Goal: Task Accomplishment & Management: Use online tool/utility

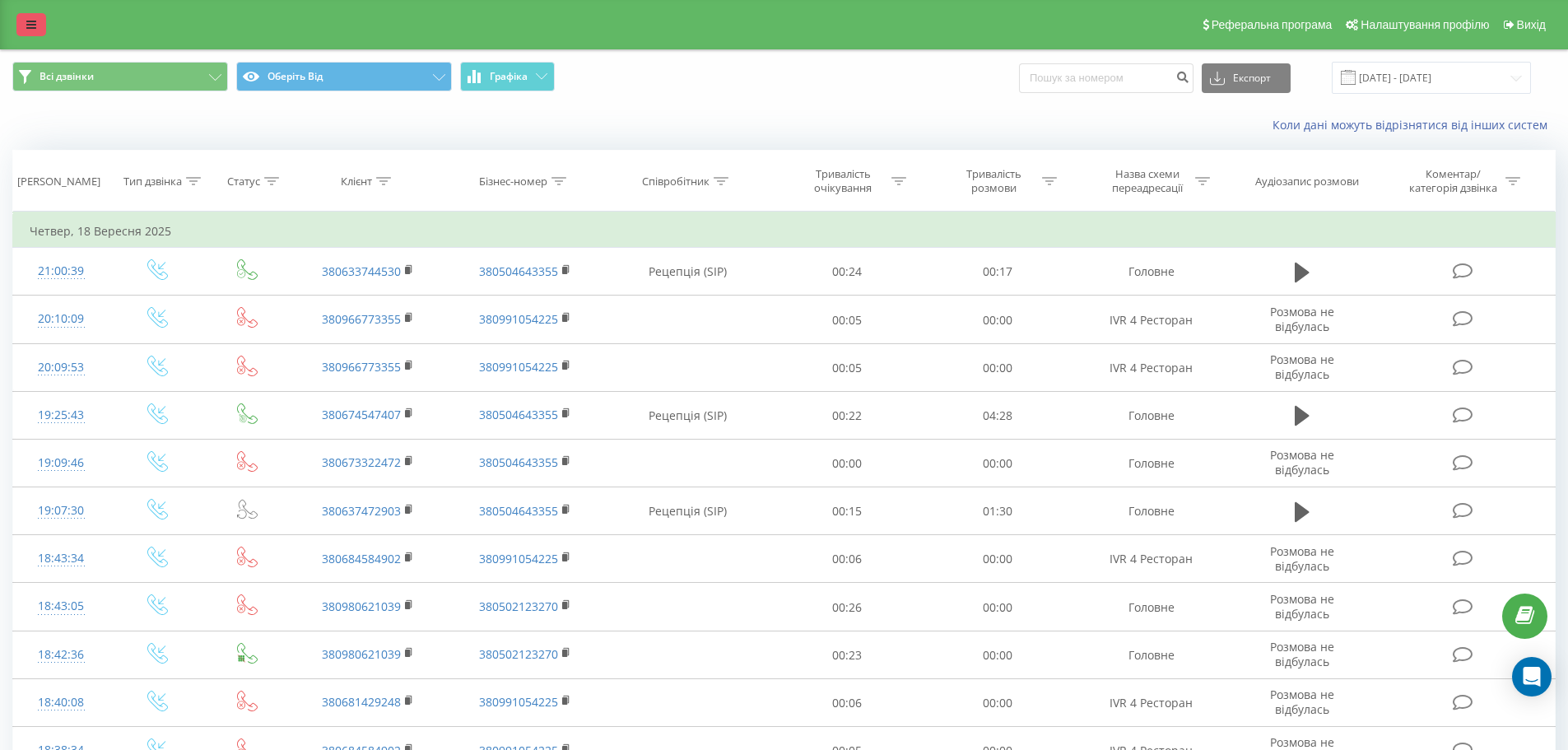
click at [17, 21] on div "Реферальна програма Налаштування профілю Вихід" at bounding box center [784, 24] width 1568 height 50
drag, startPoint x: 22, startPoint y: 20, endPoint x: 23, endPoint y: 28, distance: 8.1
click at [22, 20] on link at bounding box center [32, 24] width 30 height 24
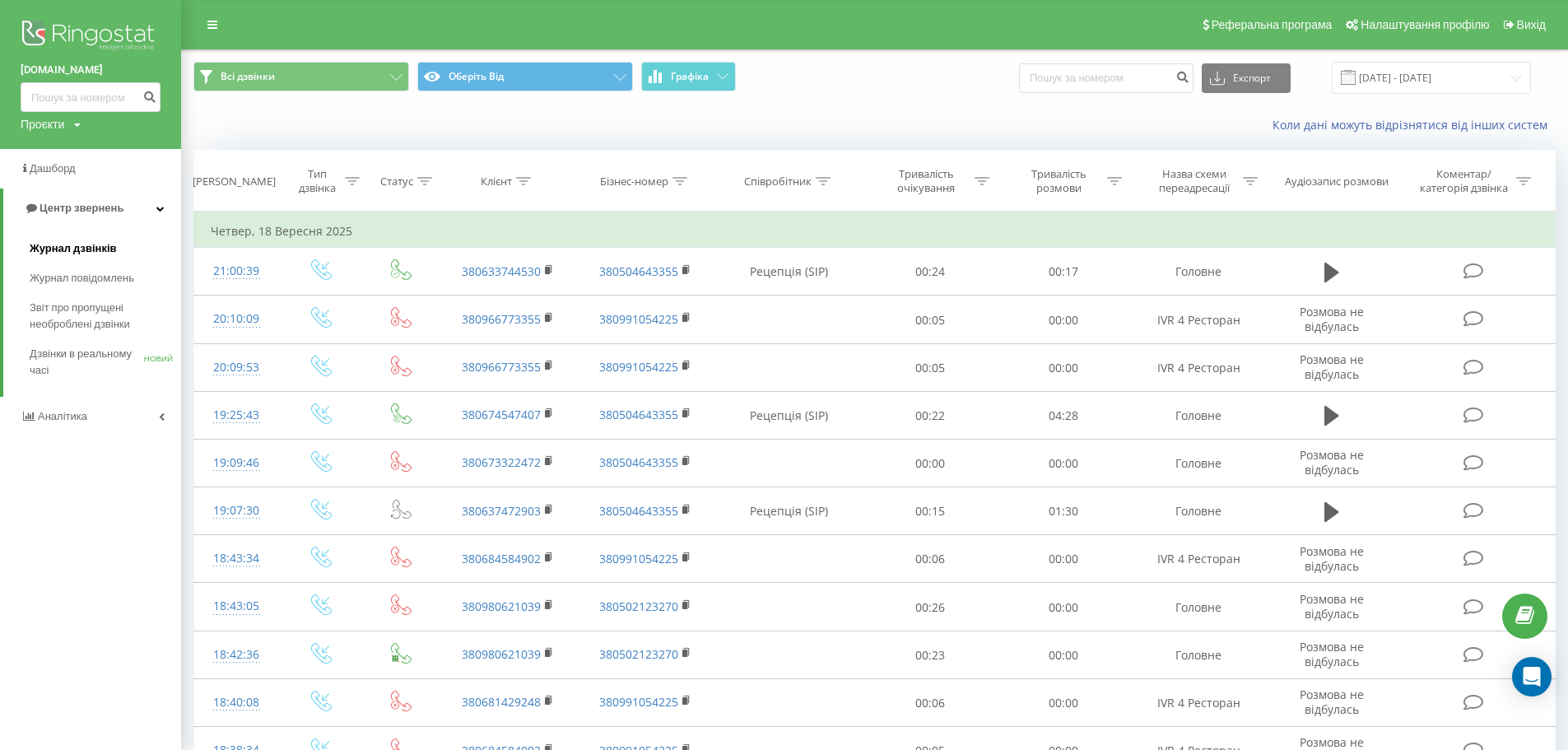
click at [141, 243] on link "Журнал дзвінків" at bounding box center [105, 249] width 151 height 30
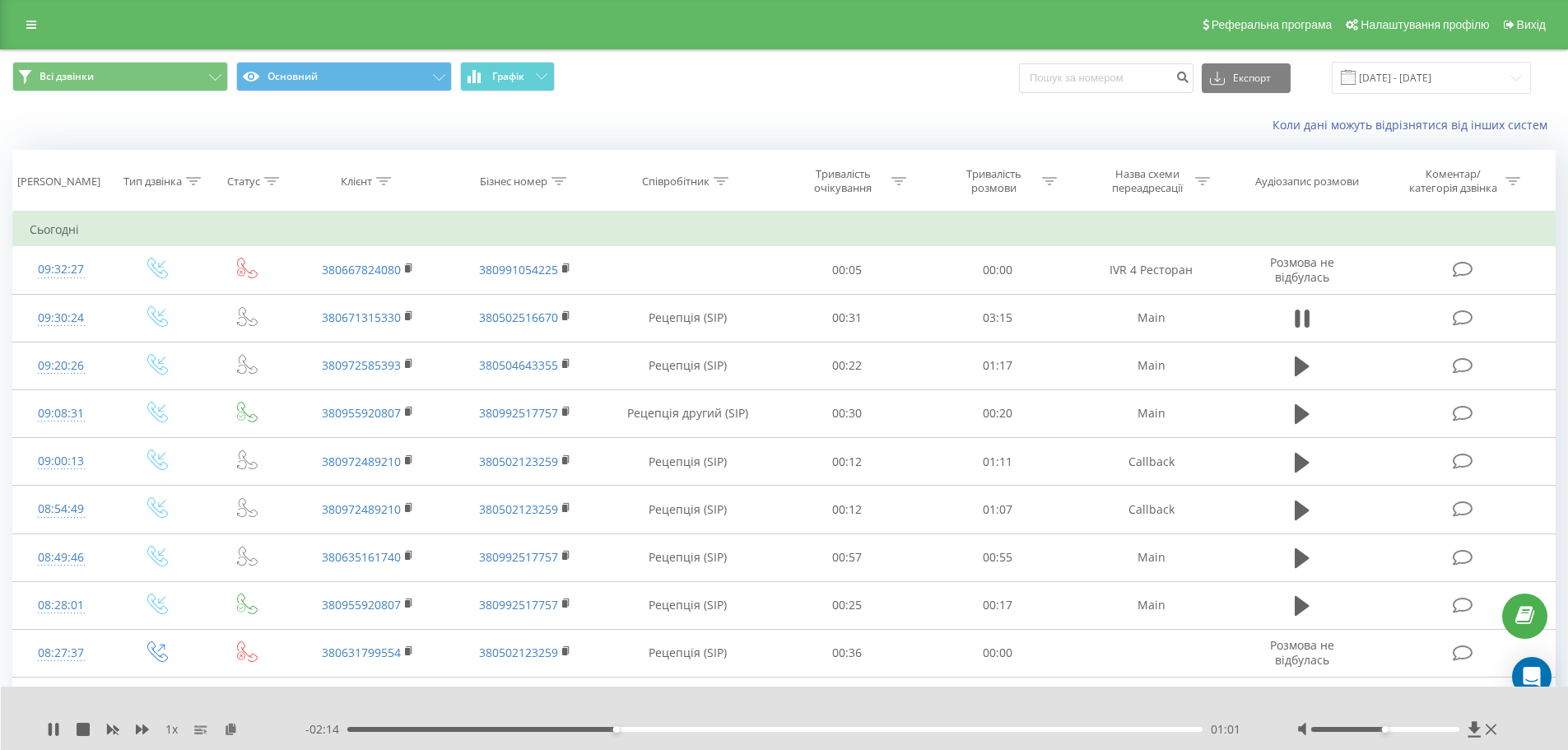
click at [793, 735] on div "- 02:14 01:01 01:01" at bounding box center [781, 730] width 951 height 17
drag, startPoint x: 626, startPoint y: 729, endPoint x: 772, endPoint y: 711, distance: 147.1
click at [772, 726] on div "01:37" at bounding box center [771, 729] width 7 height 7
click at [865, 730] on div "01:42" at bounding box center [775, 729] width 856 height 5
click at [954, 734] on div "- 01:08 02:07 02:07" at bounding box center [781, 730] width 951 height 17
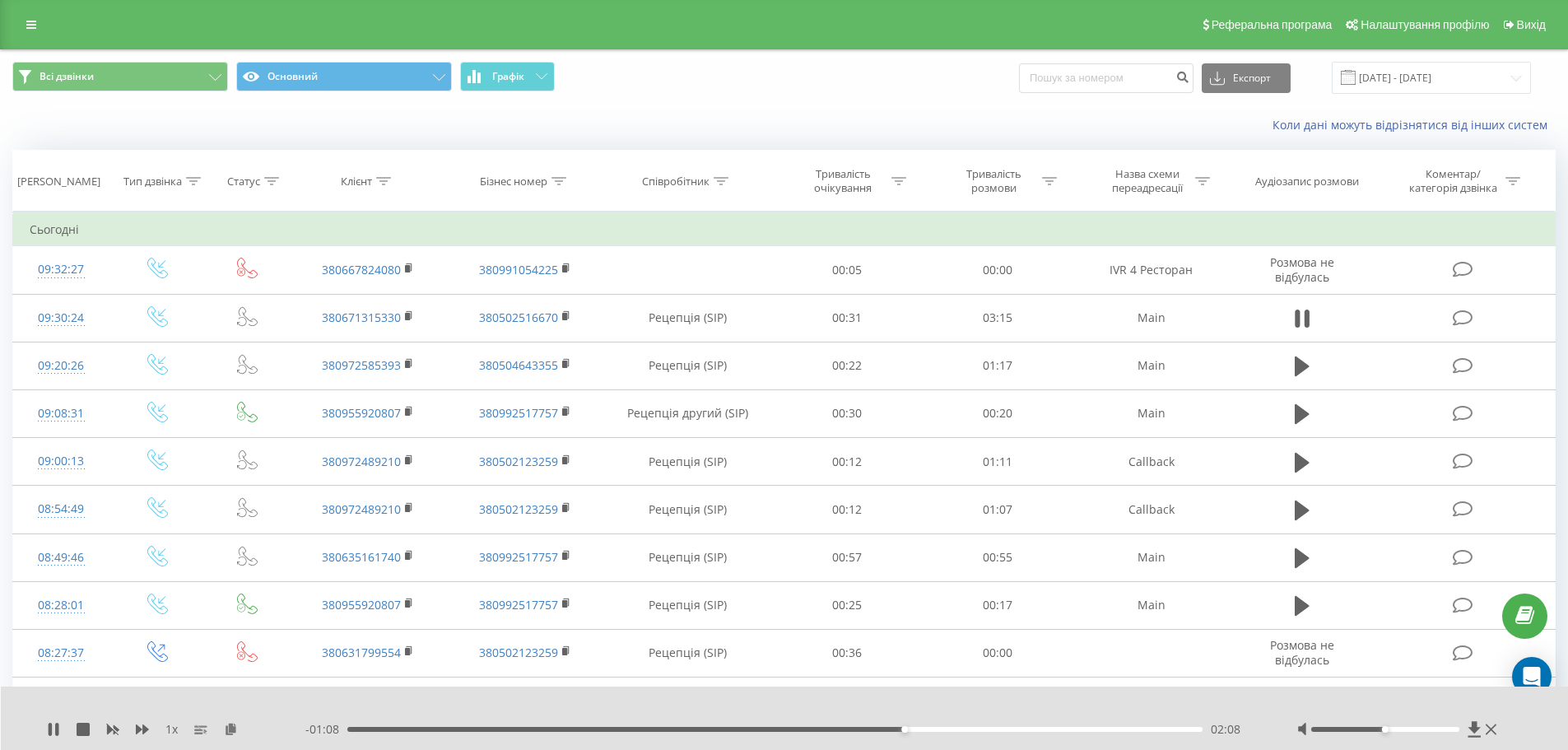
click at [976, 726] on div "- 01:08 02:08 02:08" at bounding box center [781, 730] width 951 height 17
click at [996, 731] on div "02:29" at bounding box center [775, 729] width 856 height 5
click at [55, 742] on div "1 x - 00:19 02:56 02:56" at bounding box center [784, 718] width 1568 height 63
click at [52, 732] on icon at bounding box center [51, 729] width 4 height 13
